Goal: Task Accomplishment & Management: Manage account settings

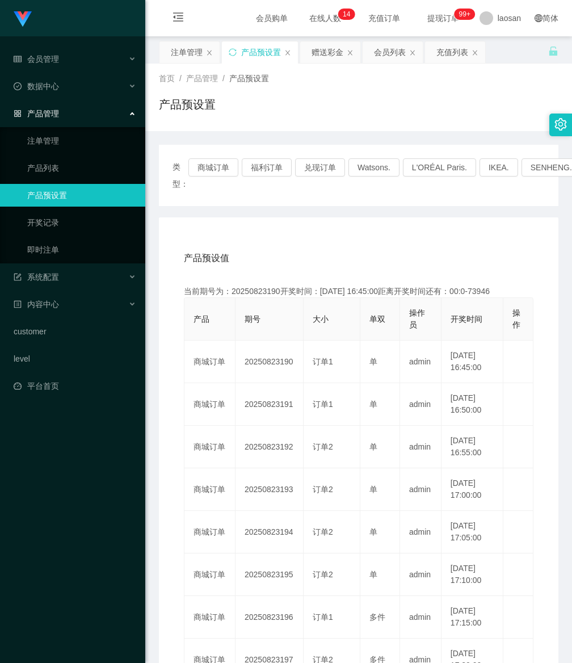
drag, startPoint x: 119, startPoint y: 623, endPoint x: 124, endPoint y: 611, distance: 13.3
click at [119, 623] on div "Jingdong工作台代理端 会员管理 在线用户 陪玩用户 会员列表 充值列表 提现列表 会员加扣款 赠送彩金 数据中心 产品管理 注单管理 产品列表 产品预…" at bounding box center [72, 331] width 145 height 663
click at [198, 166] on button "商城订单" at bounding box center [213, 167] width 50 height 18
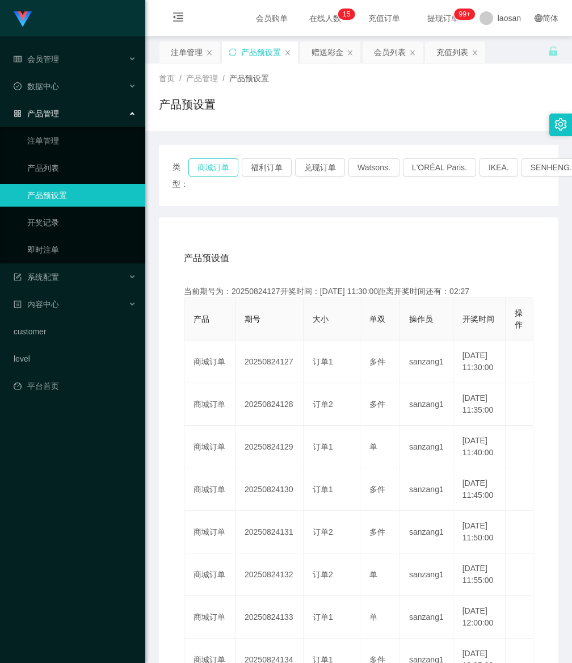
click at [212, 164] on button "商城订单" at bounding box center [213, 167] width 50 height 18
drag, startPoint x: 187, startPoint y: 56, endPoint x: 216, endPoint y: 37, distance: 33.7
click at [187, 55] on div "注单管理" at bounding box center [187, 52] width 32 height 22
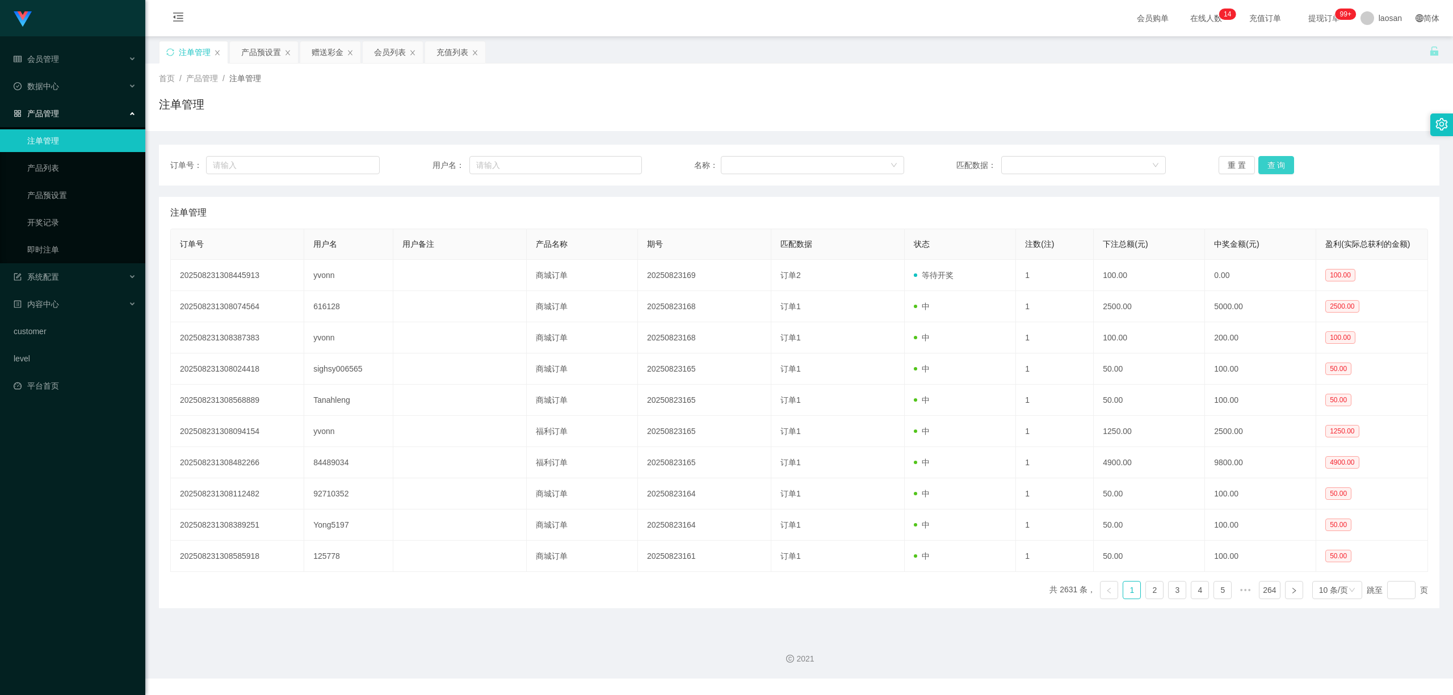
click at [572, 162] on button "查 询" at bounding box center [1276, 165] width 36 height 18
click at [572, 162] on div "重 置 查 询" at bounding box center [1323, 165] width 209 height 18
click at [572, 163] on button "查 询" at bounding box center [1276, 165] width 36 height 18
click at [572, 163] on div "重 置 查 询" at bounding box center [1323, 165] width 209 height 18
click at [572, 165] on button "查 询" at bounding box center [1276, 165] width 36 height 18
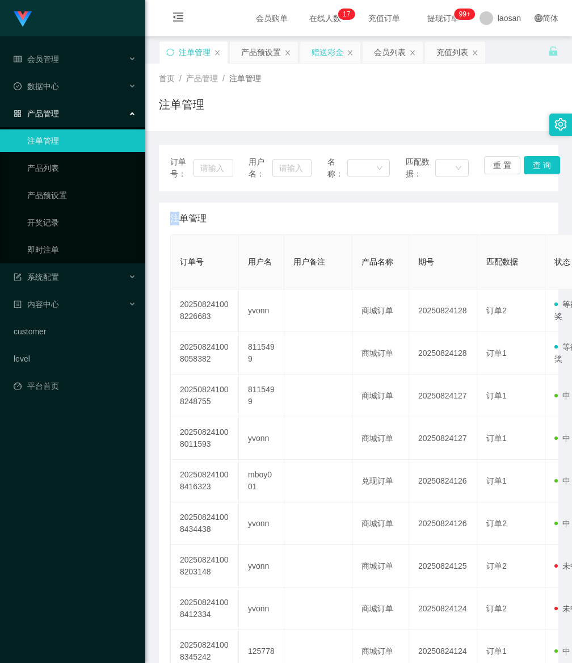
click at [335, 50] on div "赠送彩金" at bounding box center [328, 52] width 32 height 22
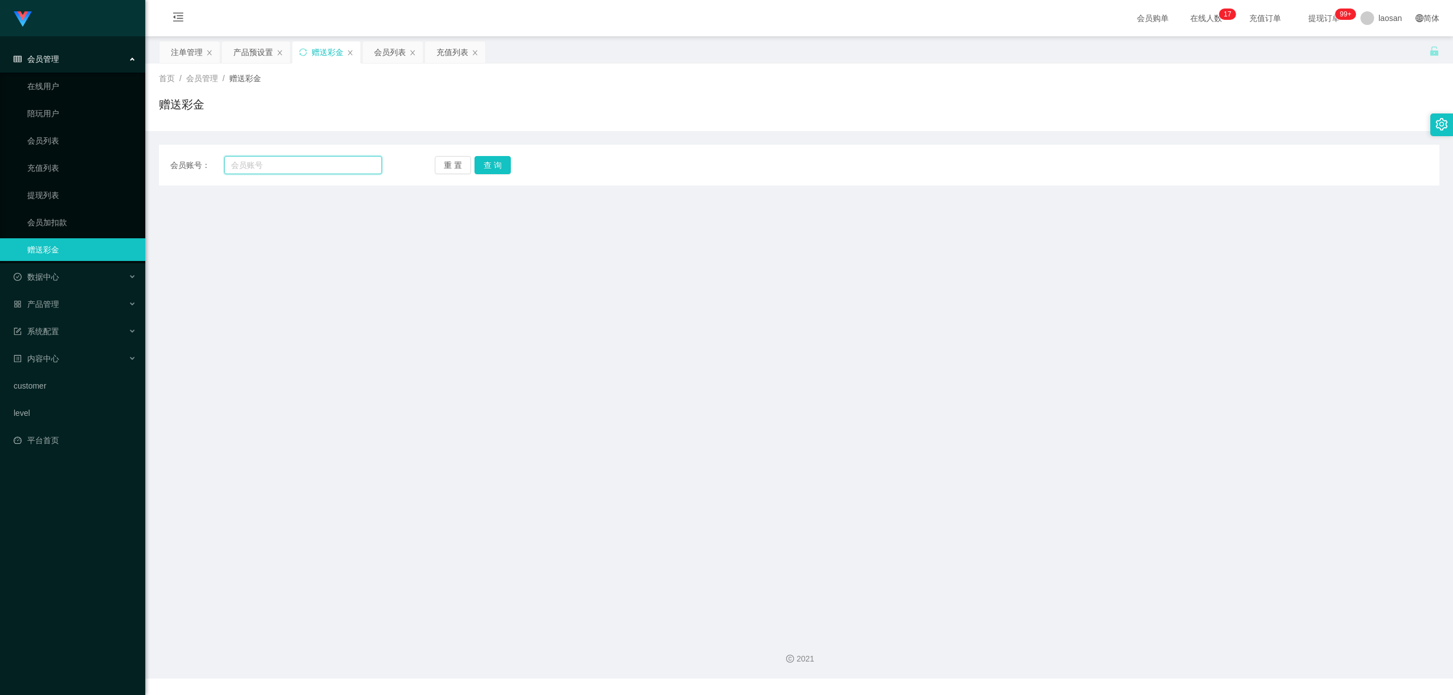
click at [299, 163] on input "text" at bounding box center [303, 165] width 158 height 18
paste input "8115499"
type input "8115499"
click at [493, 161] on button "查 询" at bounding box center [493, 165] width 36 height 18
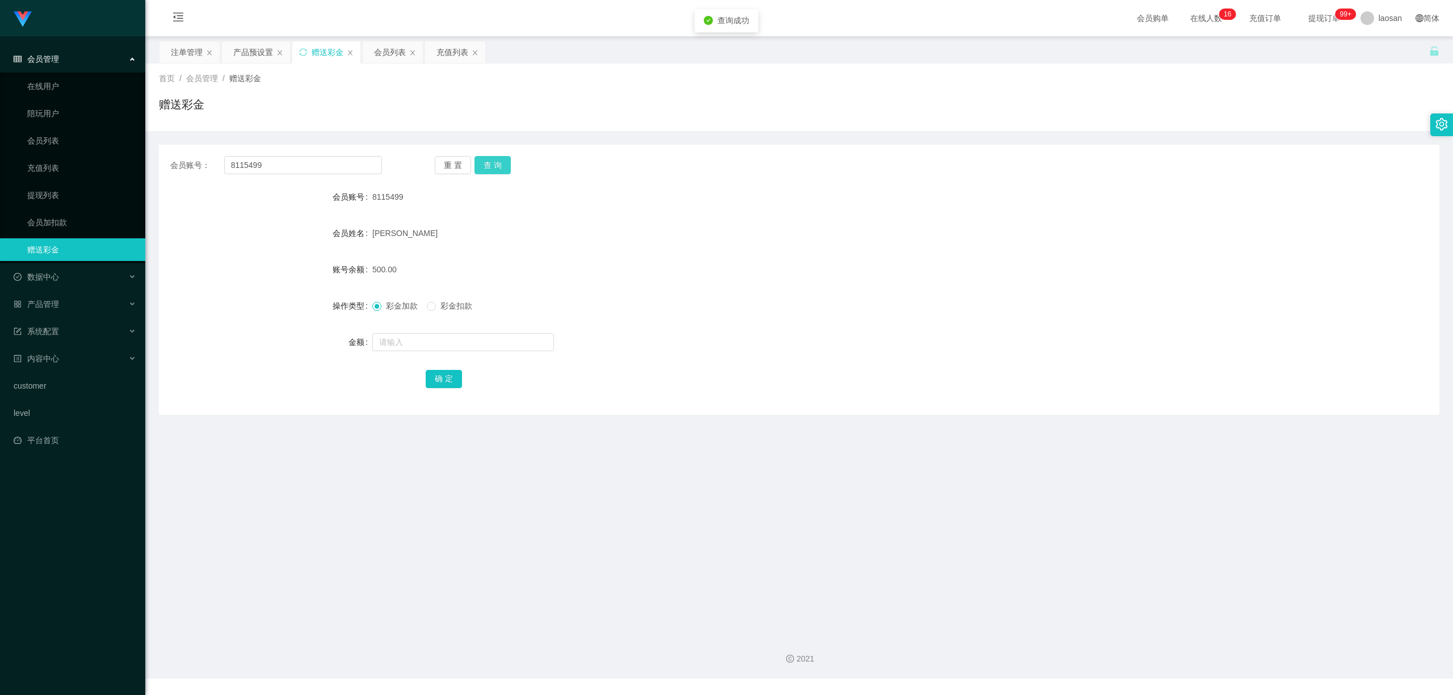
click at [494, 161] on button "查 询" at bounding box center [493, 165] width 36 height 18
click at [494, 161] on div "重 置 查 询" at bounding box center [541, 165] width 212 height 18
click at [494, 161] on button "查 询" at bounding box center [493, 165] width 36 height 18
click at [411, 342] on input "text" at bounding box center [463, 342] width 182 height 18
type input "200"
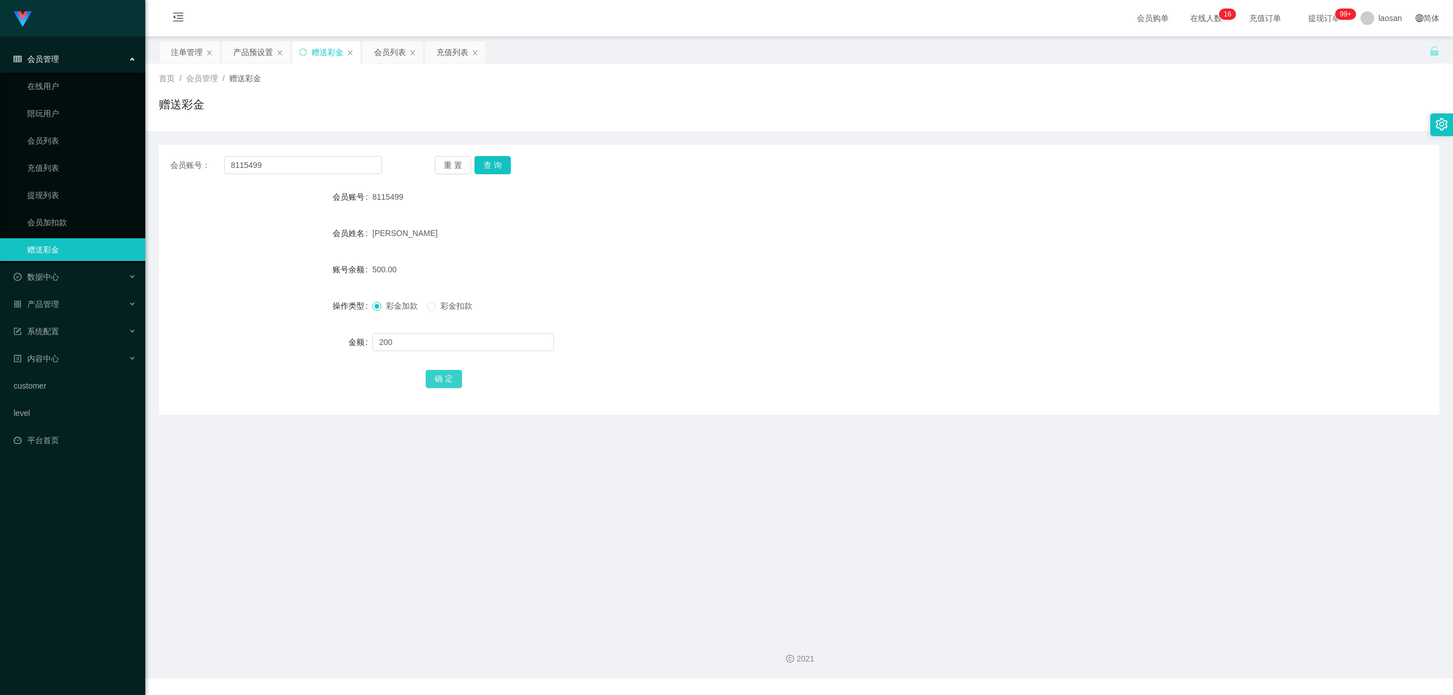
click at [448, 380] on button "确 定" at bounding box center [444, 379] width 36 height 18
click at [178, 53] on div "注单管理" at bounding box center [187, 52] width 32 height 22
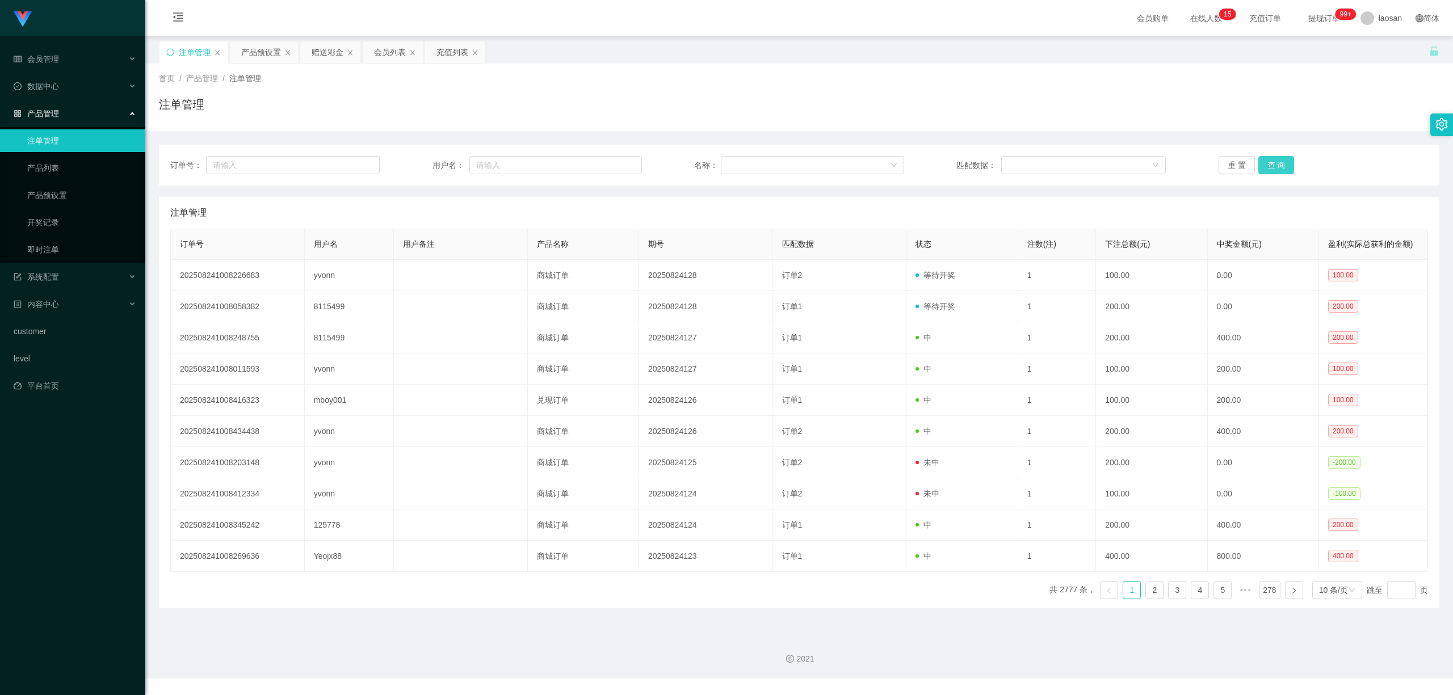
click at [572, 163] on button "查 询" at bounding box center [1276, 165] width 36 height 18
click at [572, 163] on div "重 置 查 询" at bounding box center [1323, 165] width 209 height 18
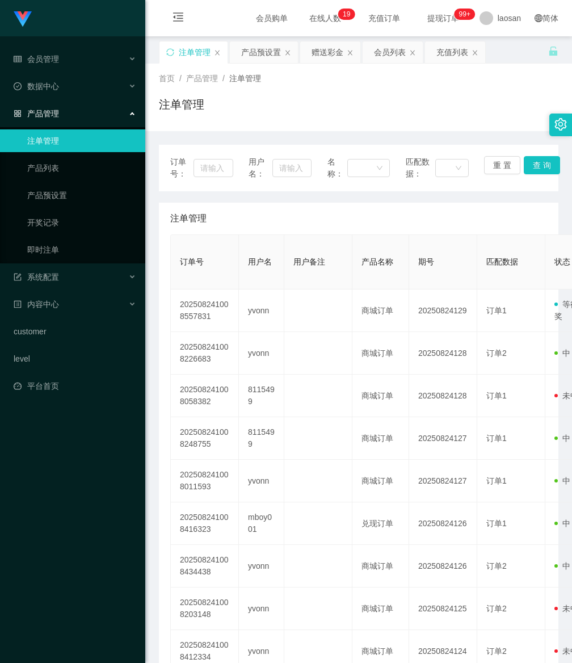
click at [114, 622] on div "Jingdong工作台代理端 会员管理 在线用户 陪玩用户 会员列表 充值列表 提现列表 会员加扣款 赠送彩金 数据中心 产品管理 注单管理 产品列表 产品预…" at bounding box center [72, 331] width 145 height 663
